Goal: Task Accomplishment & Management: Manage account settings

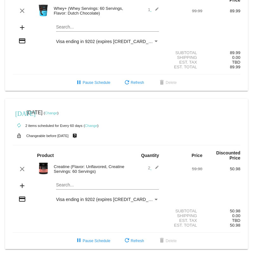
scroll to position [226, 0]
click at [90, 124] on link "Change" at bounding box center [91, 126] width 12 height 4
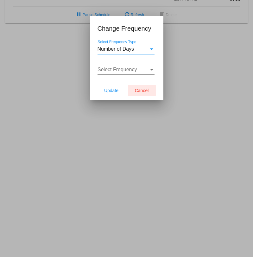
click at [143, 89] on span "Cancel" at bounding box center [142, 90] width 14 height 5
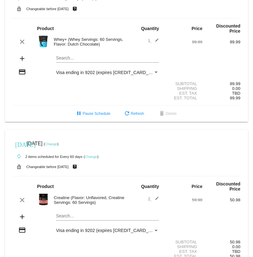
scroll to position [181, 0]
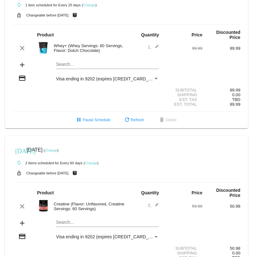
click at [57, 152] on link "Change" at bounding box center [51, 150] width 12 height 4
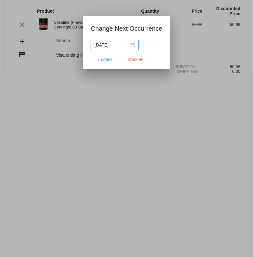
click at [126, 47] on div "[DATE]" at bounding box center [114, 44] width 40 height 7
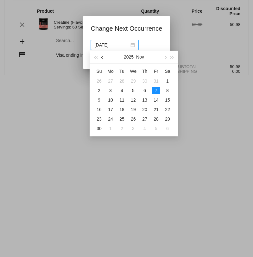
click at [103, 57] on span "button" at bounding box center [102, 57] width 3 height 3
click at [112, 110] on div "20" at bounding box center [111, 110] width 8 height 8
type input "[DATE]"
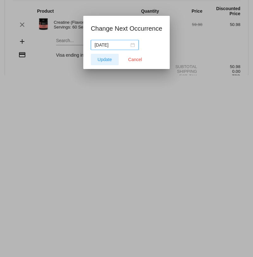
click at [103, 58] on span "Update" at bounding box center [104, 59] width 14 height 5
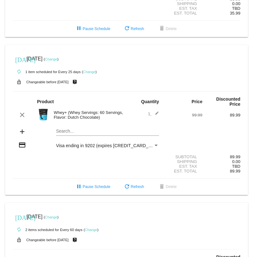
scroll to position [114, 0]
click at [57, 61] on link "Change" at bounding box center [51, 60] width 12 height 4
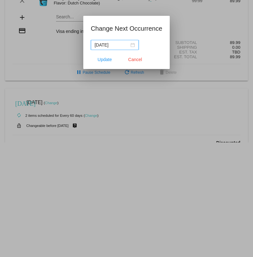
click at [127, 42] on div "[DATE]" at bounding box center [114, 44] width 40 height 7
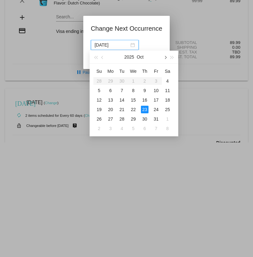
click at [165, 57] on span "button" at bounding box center [164, 57] width 3 height 3
click at [110, 89] on div "3" at bounding box center [111, 91] width 8 height 8
type input "[DATE]"
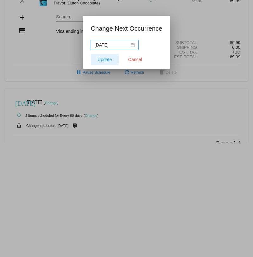
click at [101, 58] on span "Update" at bounding box center [104, 59] width 14 height 5
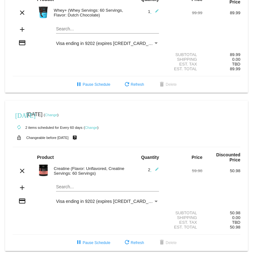
scroll to position [226, 0]
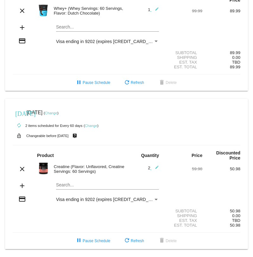
click at [92, 124] on link "Change" at bounding box center [91, 126] width 12 height 4
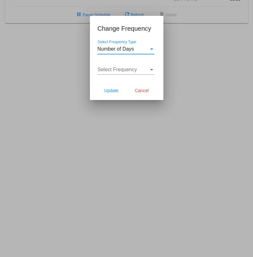
click at [150, 70] on div "Select Frequency" at bounding box center [151, 70] width 3 height 2
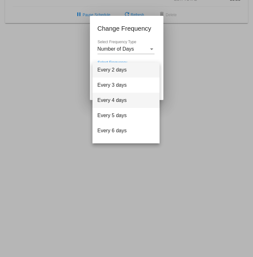
scroll to position [25, 0]
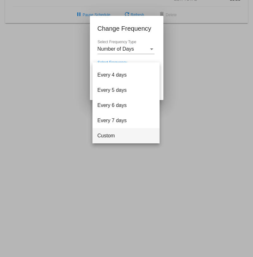
click at [106, 133] on span "Custom" at bounding box center [125, 135] width 57 height 15
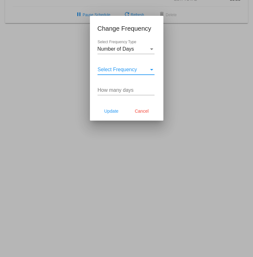
click at [123, 88] on input "How many days" at bounding box center [125, 90] width 57 height 6
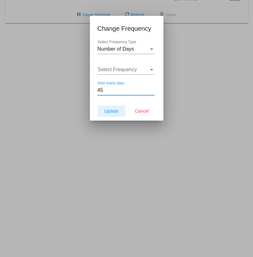
type input "45"
click at [117, 113] on span "Update" at bounding box center [111, 110] width 14 height 5
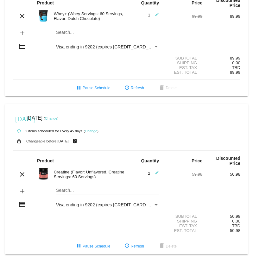
scroll to position [226, 0]
